Goal: Contribute content: Contribute content

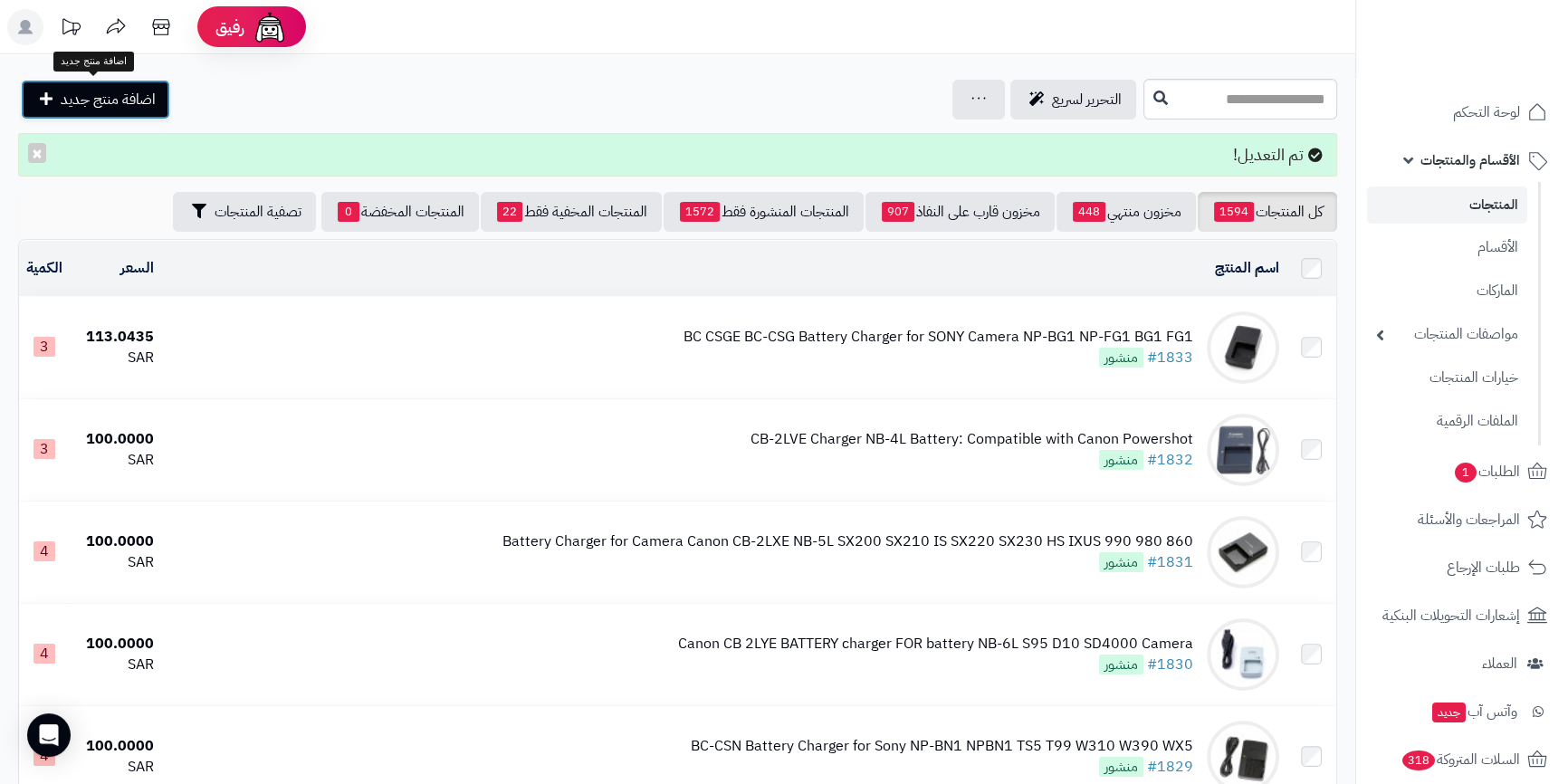
click at [79, 95] on span "اضافة منتج جديد" at bounding box center [108, 100] width 95 height 22
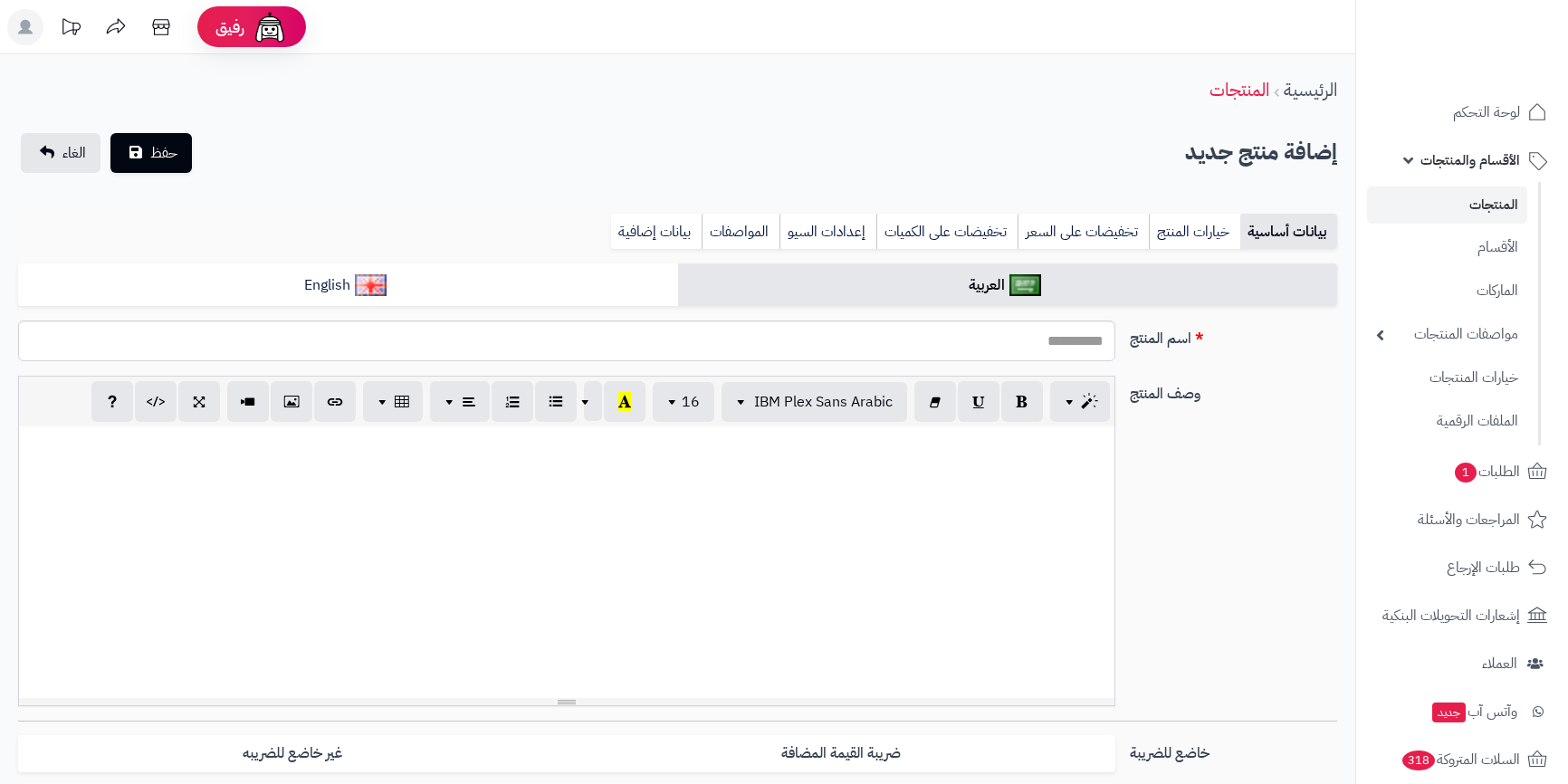
select select
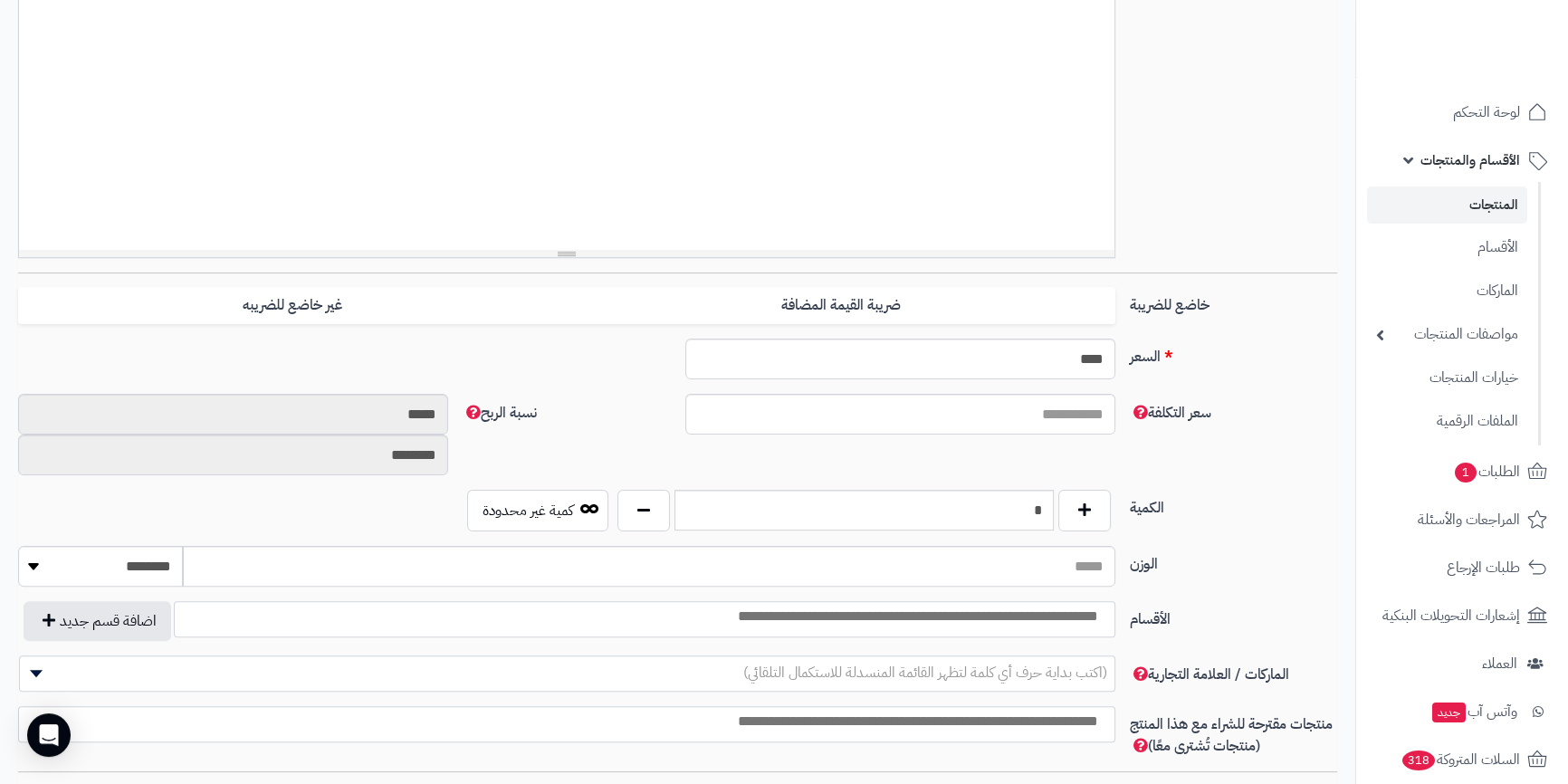
scroll to position [950, 0]
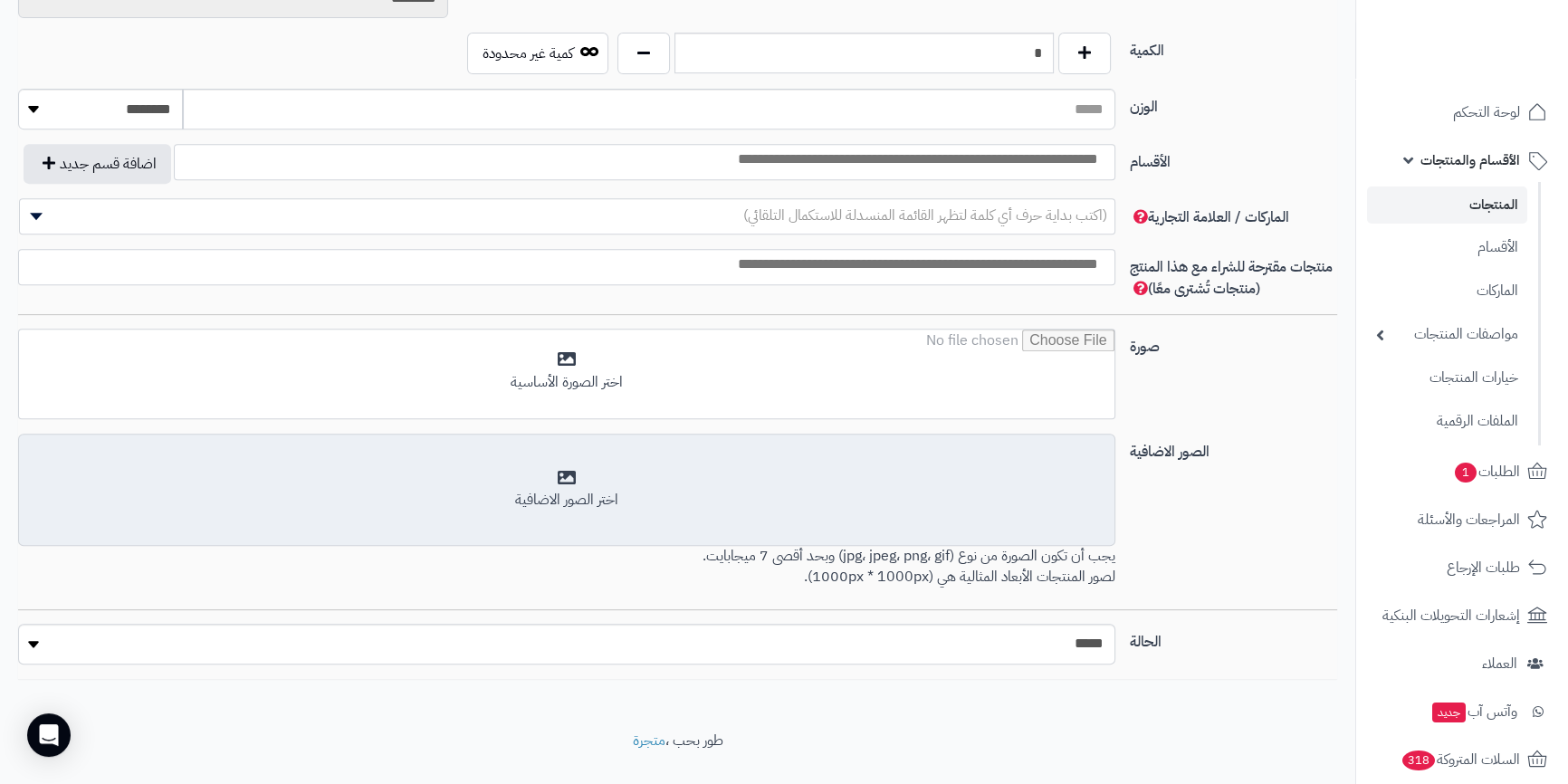
click at [820, 483] on div "اختر الصور الاضافية" at bounding box center [566, 491] width 1072 height 43
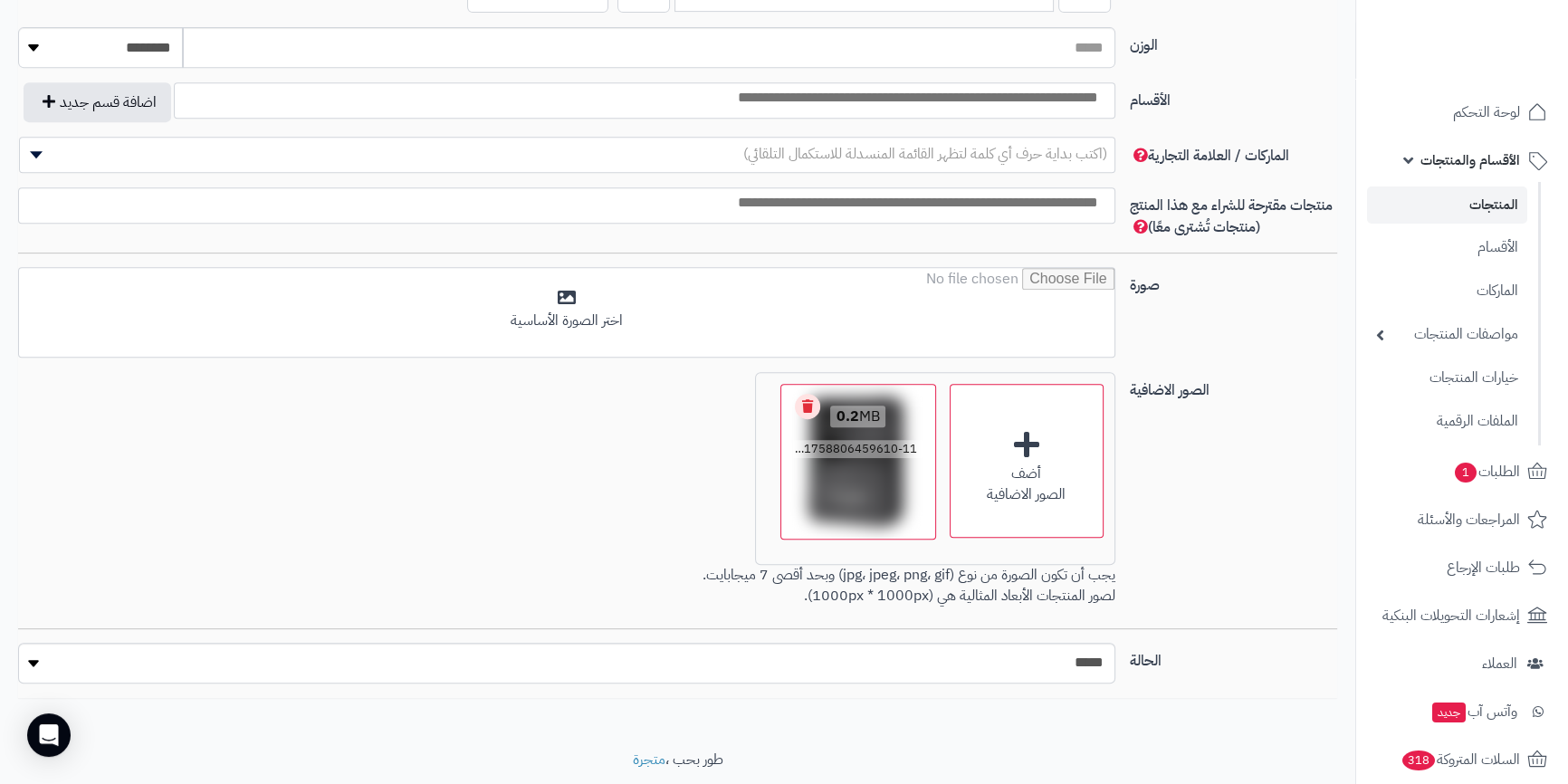
scroll to position [984, 0]
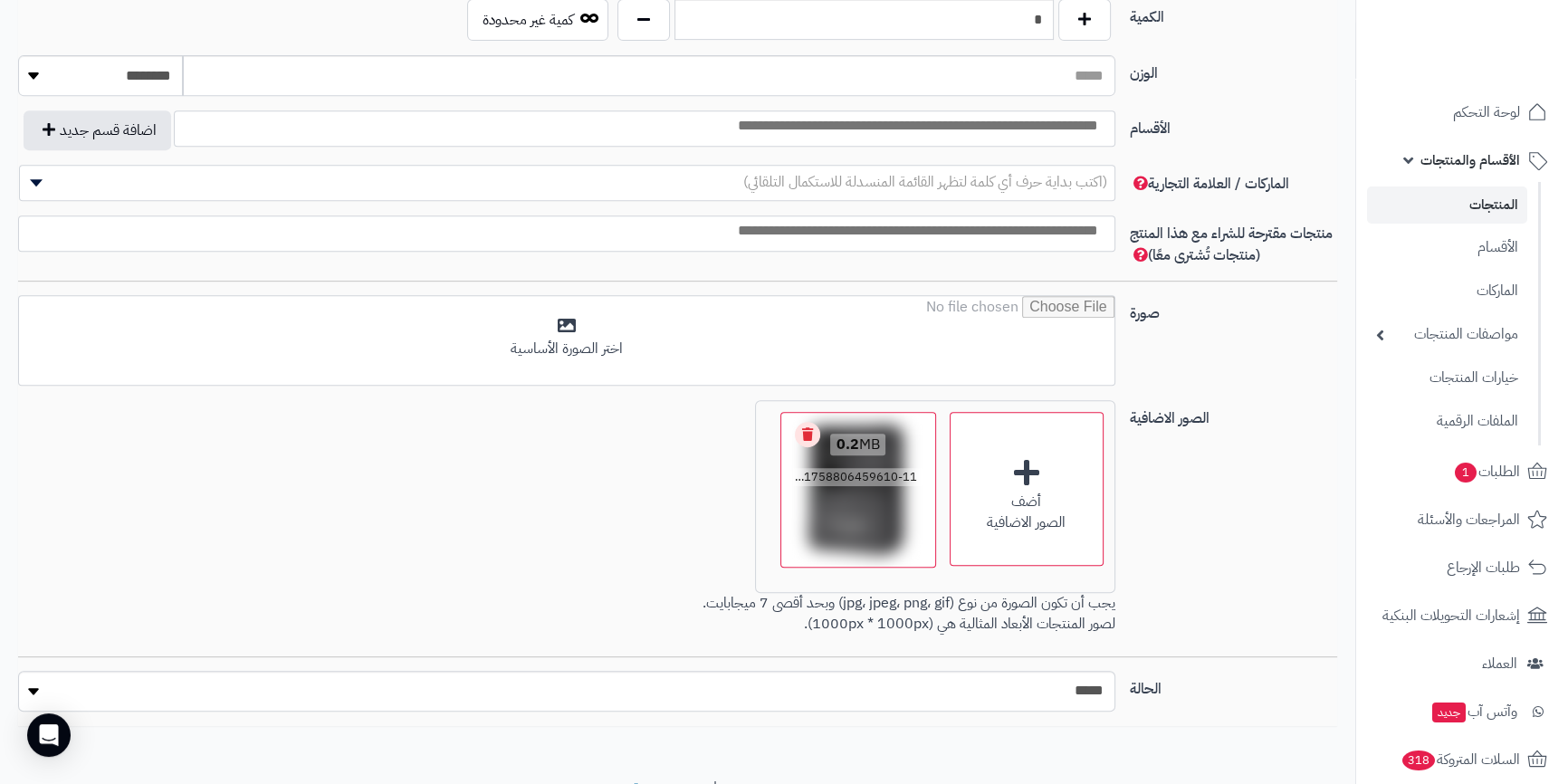
click at [808, 425] on link "Remove file" at bounding box center [807, 435] width 25 height 25
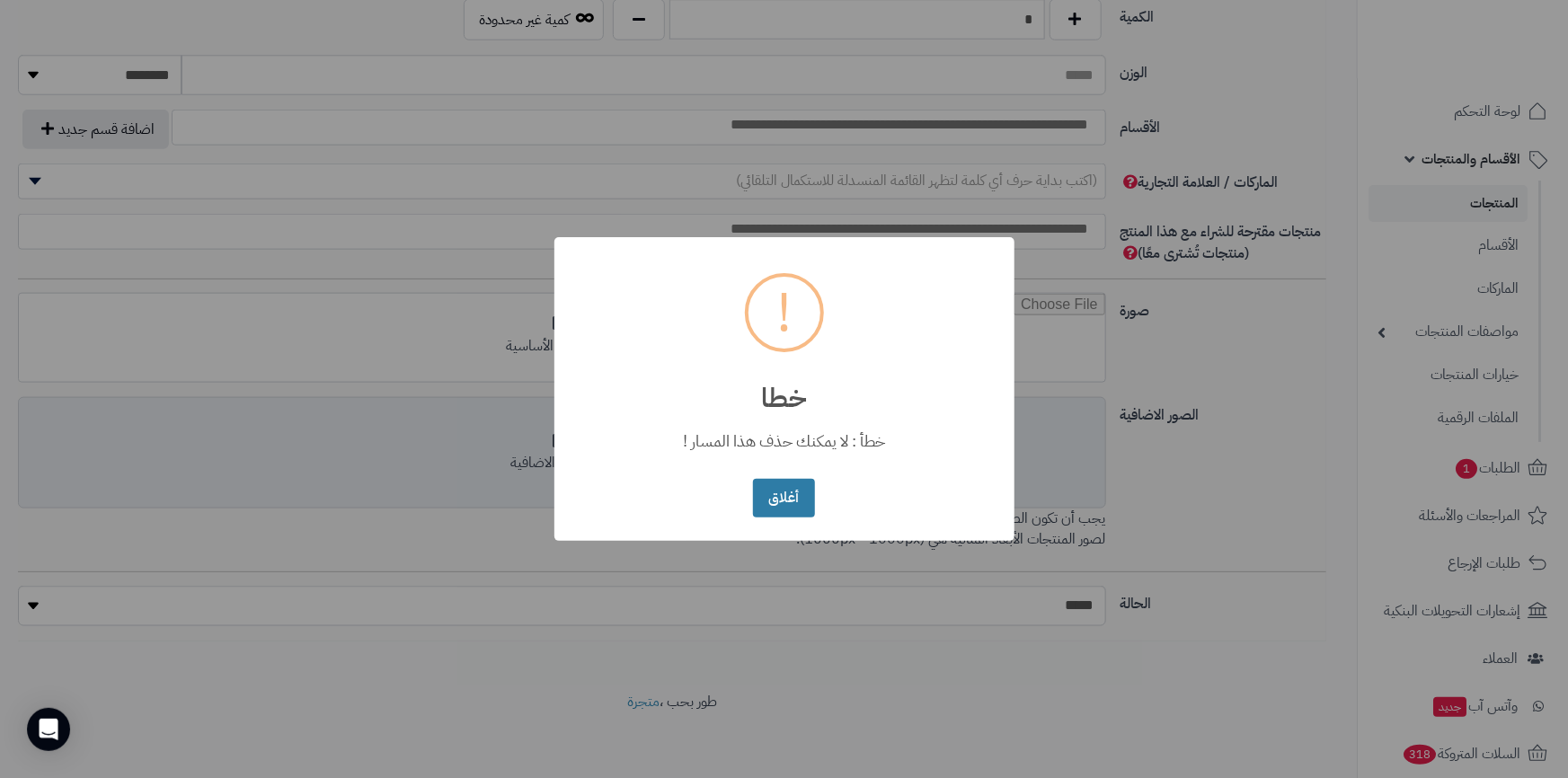
click at [804, 498] on button "أغلاق" at bounding box center [784, 499] width 62 height 39
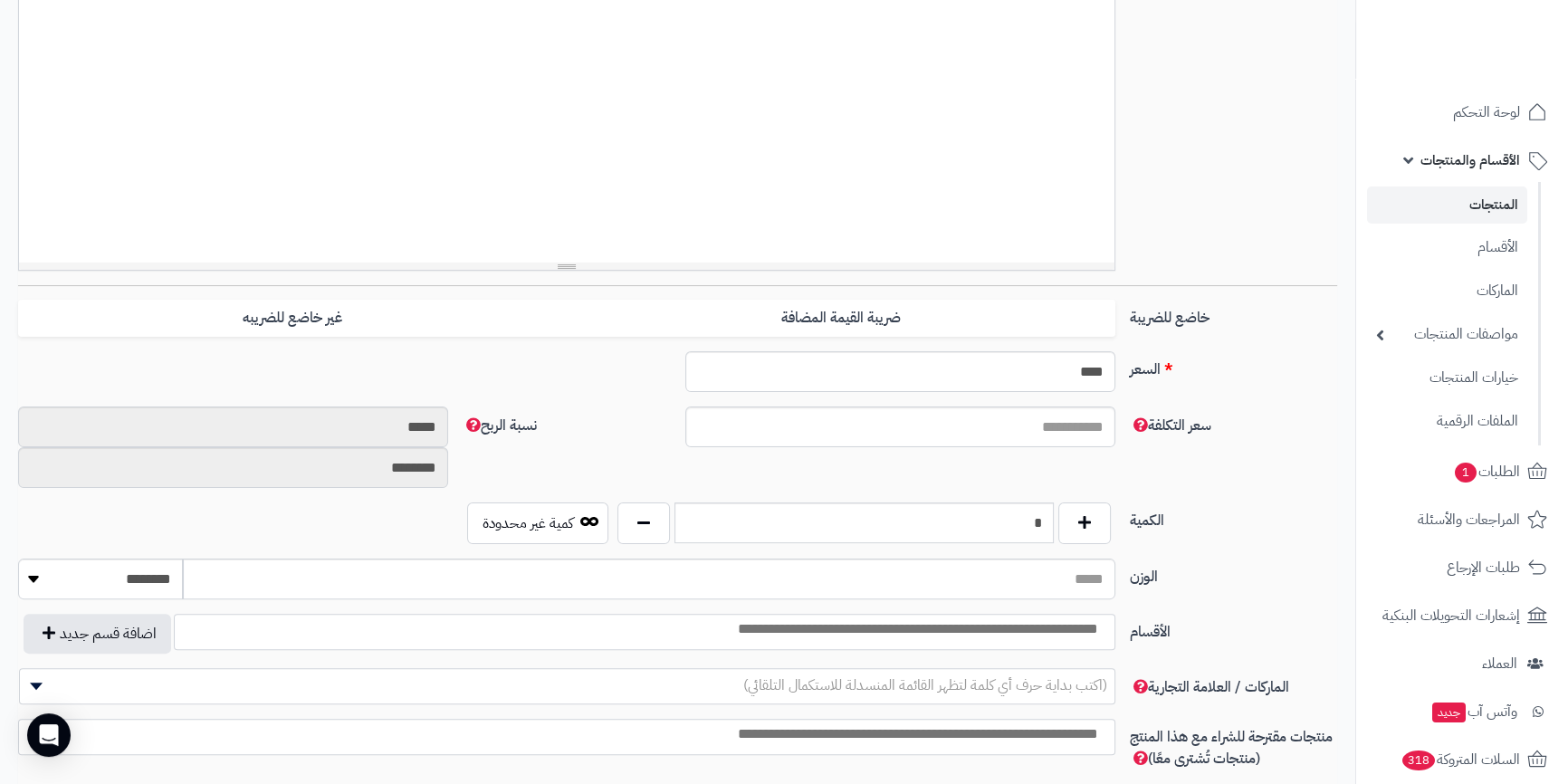
scroll to position [490, 0]
